Goal: Navigation & Orientation: Find specific page/section

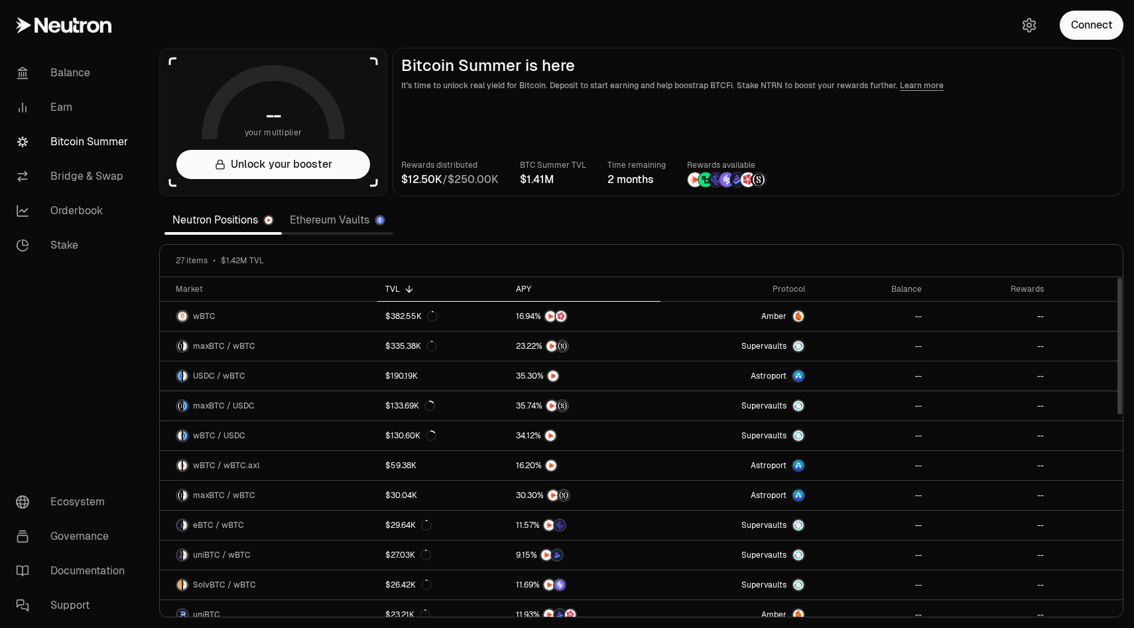
click at [528, 281] on th "APY" at bounding box center [584, 289] width 153 height 25
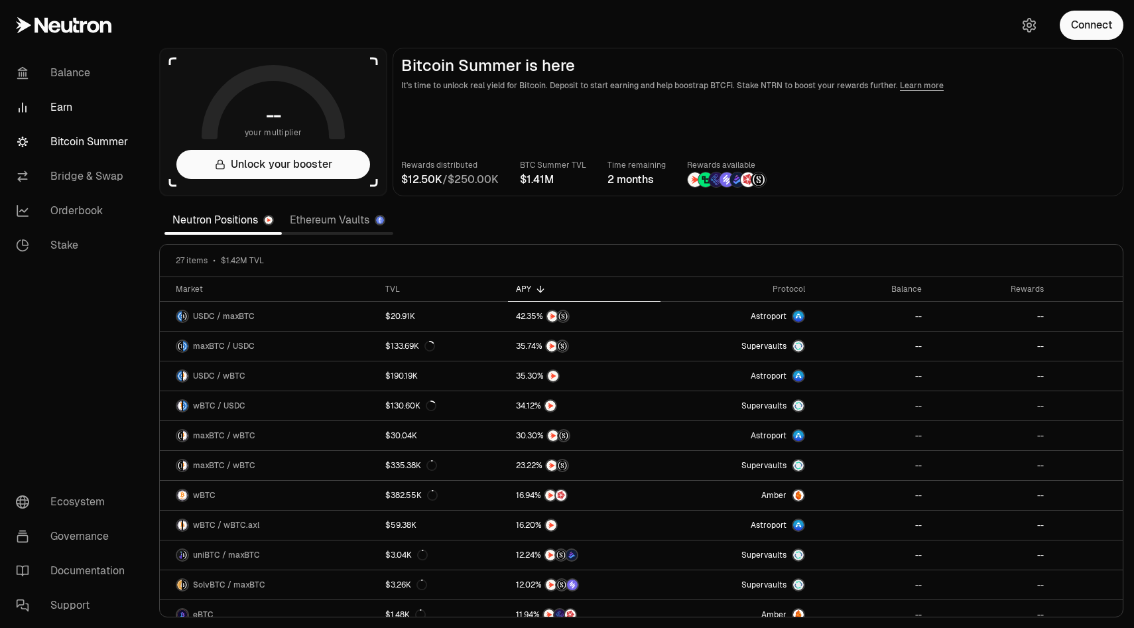
click at [60, 92] on link "Earn" at bounding box center [74, 107] width 138 height 34
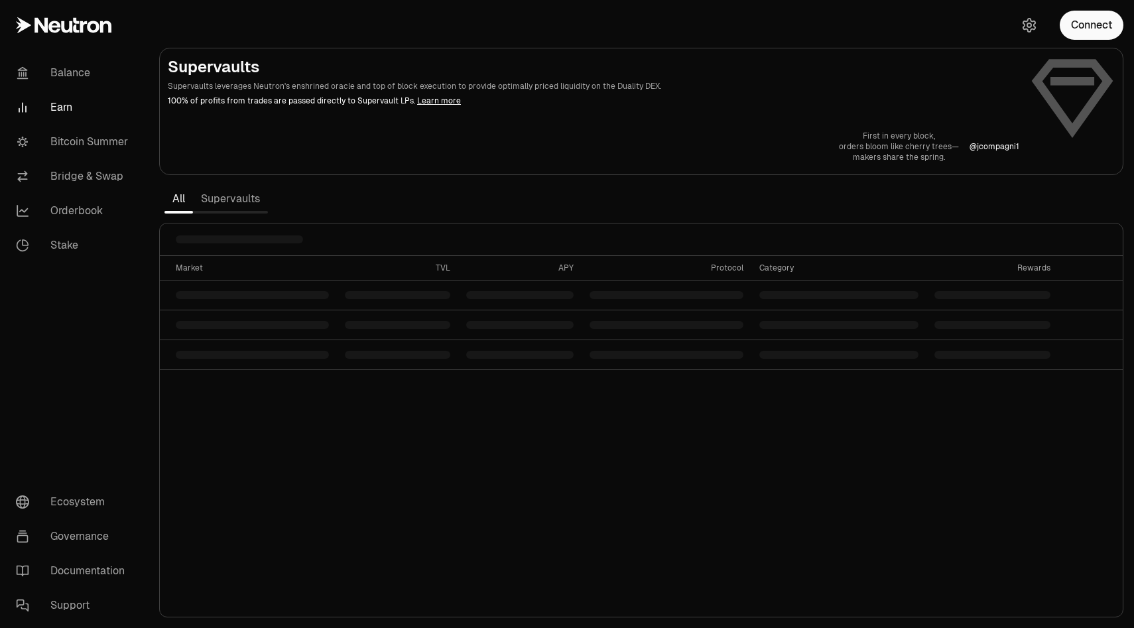
click at [60, 98] on link "Earn" at bounding box center [74, 107] width 138 height 34
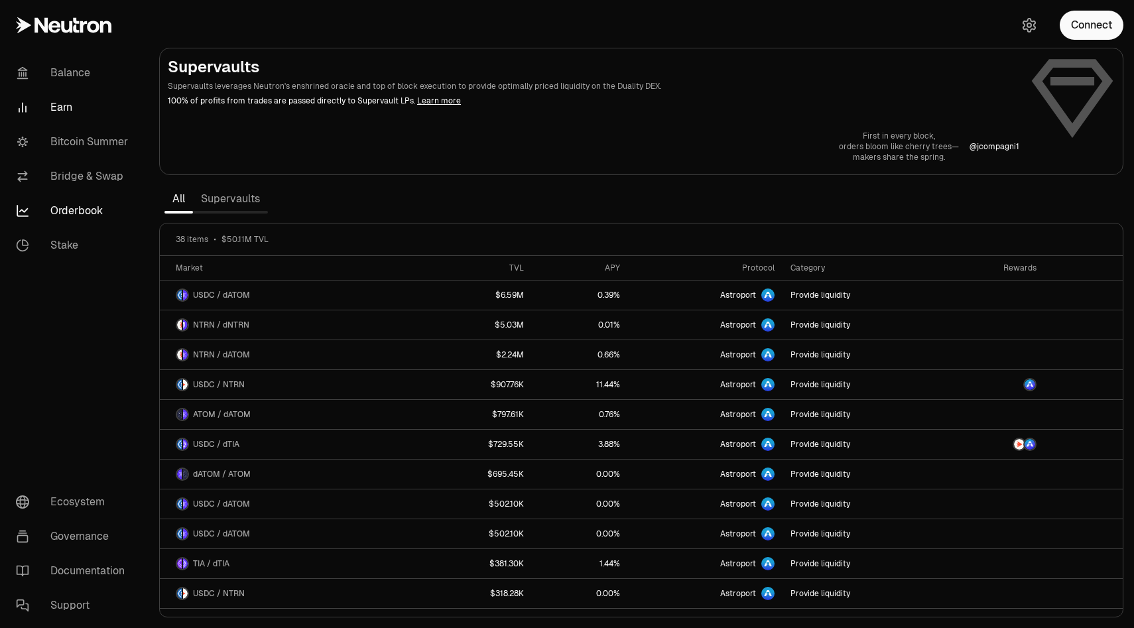
click at [56, 204] on link "Orderbook" at bounding box center [74, 211] width 138 height 34
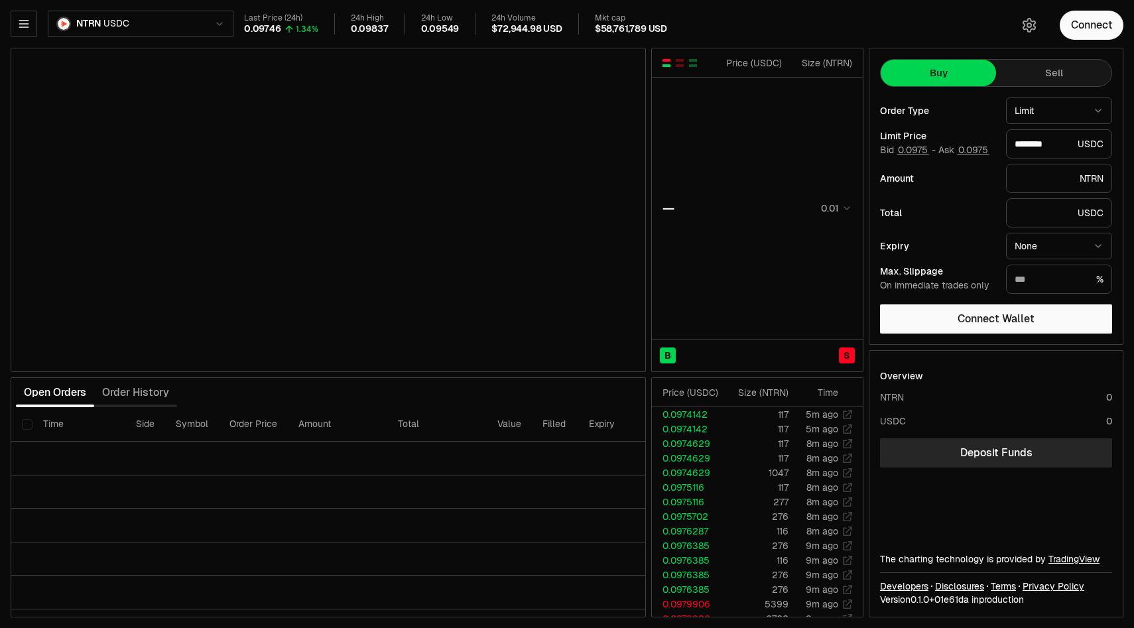
click at [126, 32] on html "Balance Earn Bitcoin Summer Bridge & Swap Orderbook Stake Ecosystem Governance …" at bounding box center [567, 314] width 1134 height 628
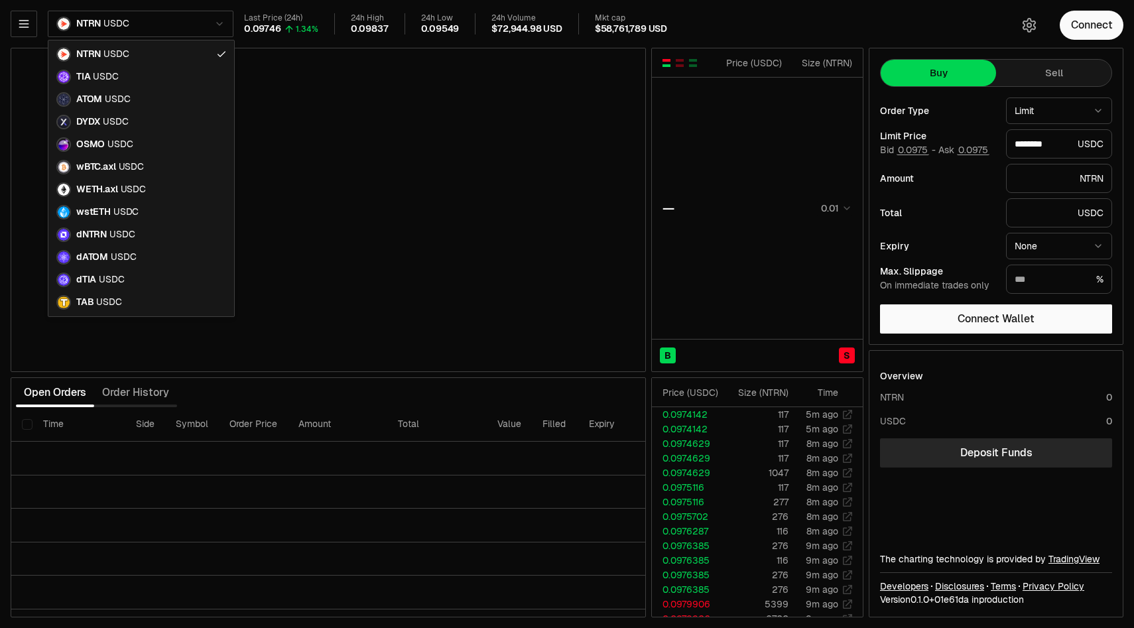
type input "********"
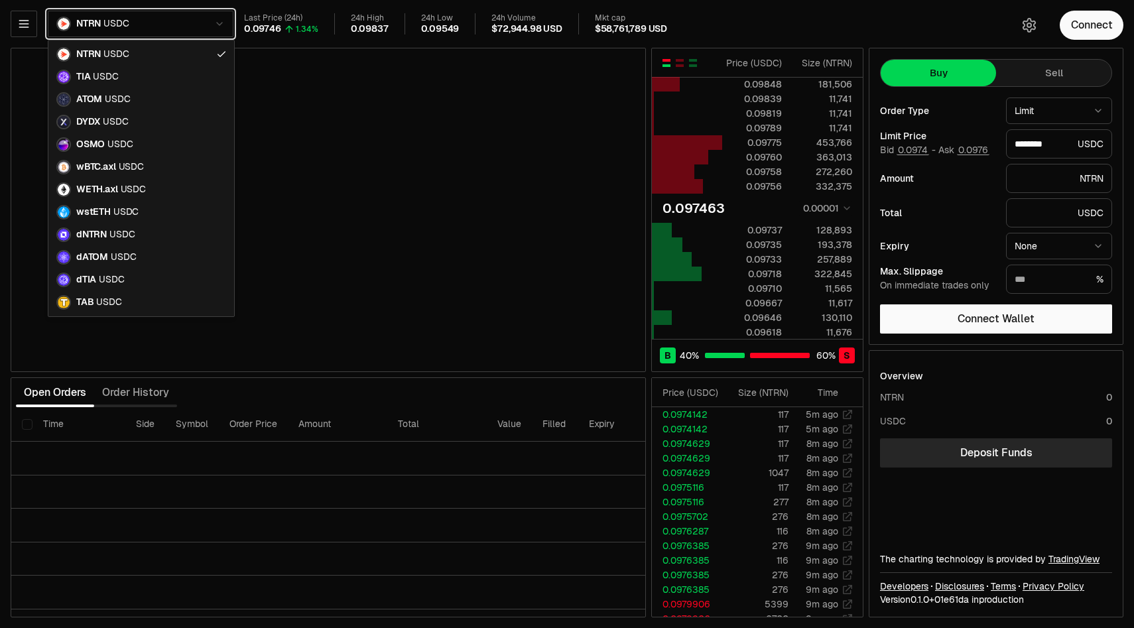
click at [538, 409] on html "Balance Earn Bitcoin Summer Bridge & Swap Orderbook Stake Ecosystem Governance …" at bounding box center [567, 314] width 1134 height 628
